Goal: Find specific page/section: Find specific page/section

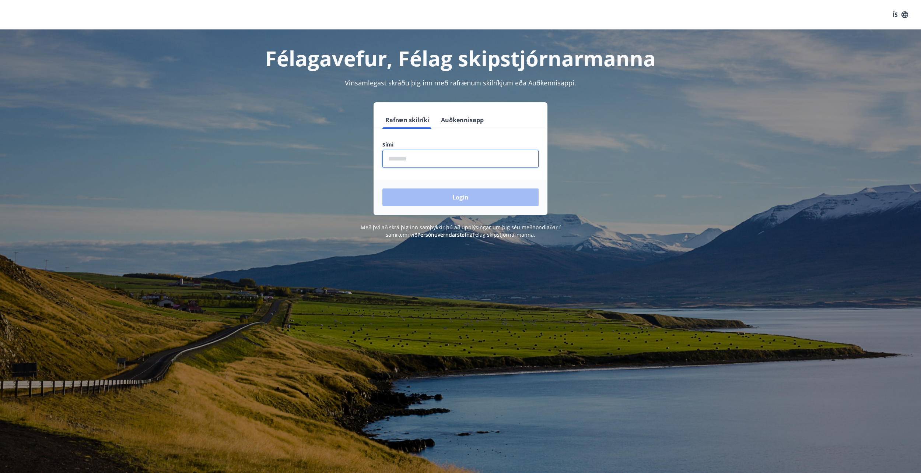
click at [460, 155] on input "phone" at bounding box center [460, 159] width 156 height 18
type input "********"
click at [493, 191] on button "Login" at bounding box center [460, 198] width 156 height 18
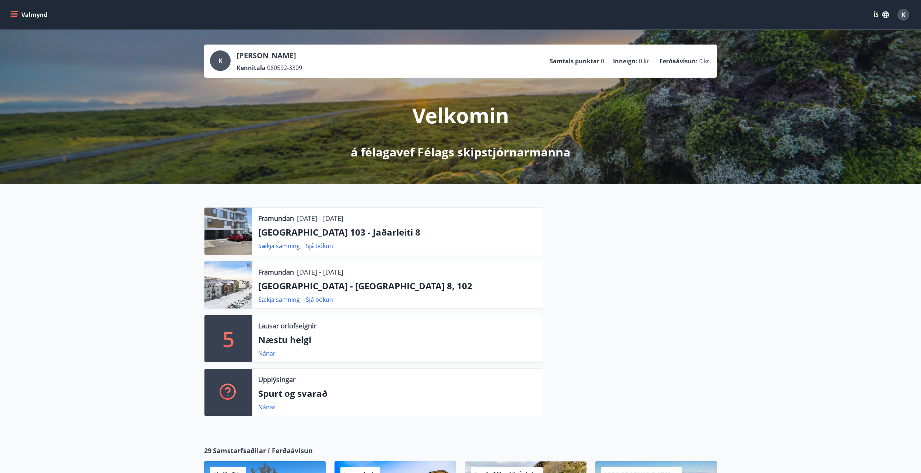
click at [14, 17] on icon "menu" at bounding box center [13, 14] width 7 height 7
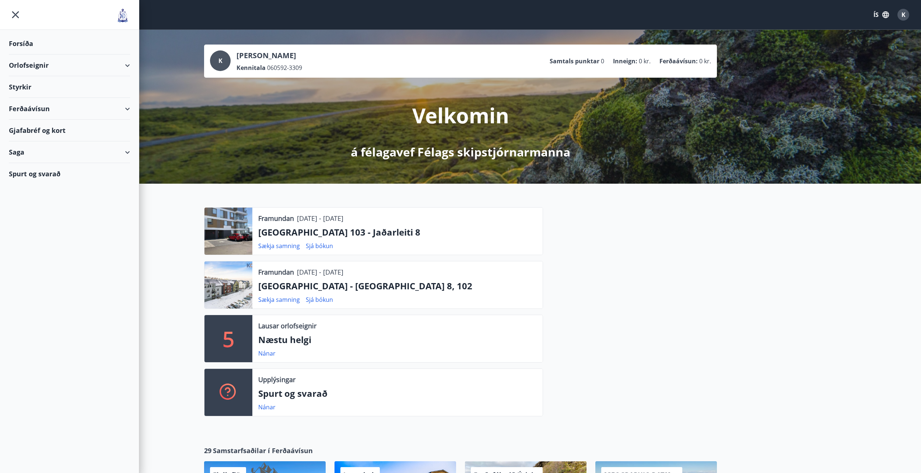
click at [46, 59] on div "Orlofseignir" at bounding box center [69, 65] width 121 height 22
click at [44, 82] on div "Framboð" at bounding box center [69, 83] width 109 height 15
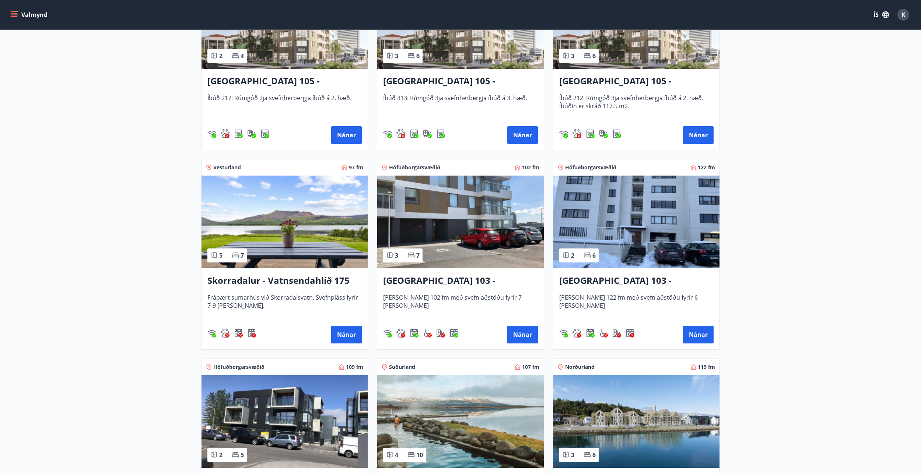
scroll to position [405, 0]
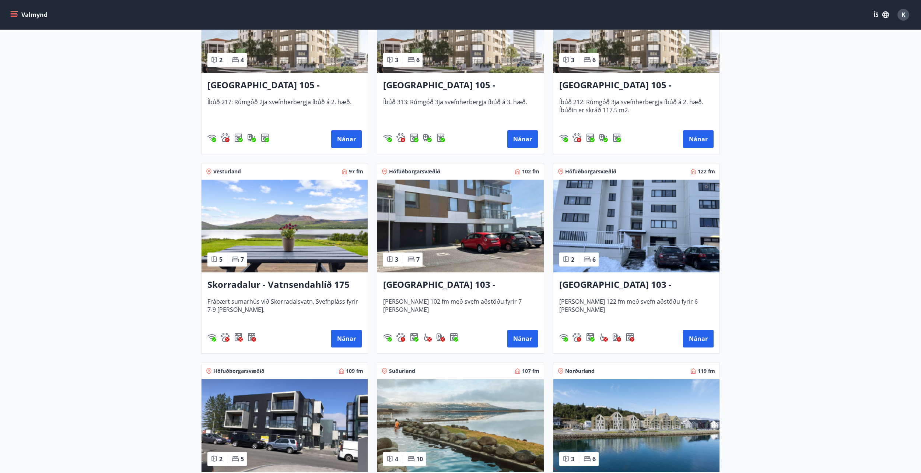
click at [445, 285] on h3 "[GEOGRAPHIC_DATA] 103 - Jaðarleiti 8" at bounding box center [460, 284] width 154 height 13
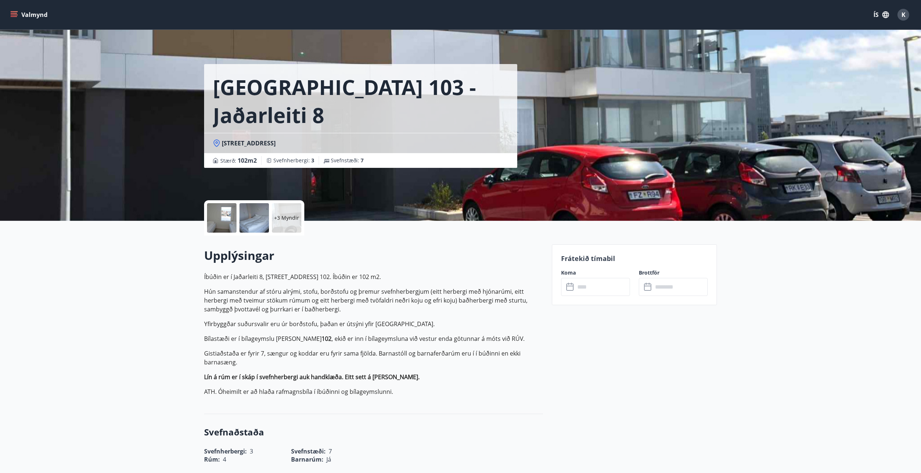
click at [219, 213] on div at bounding box center [221, 217] width 29 height 29
